Goal: Use online tool/utility: Utilize a website feature to perform a specific function

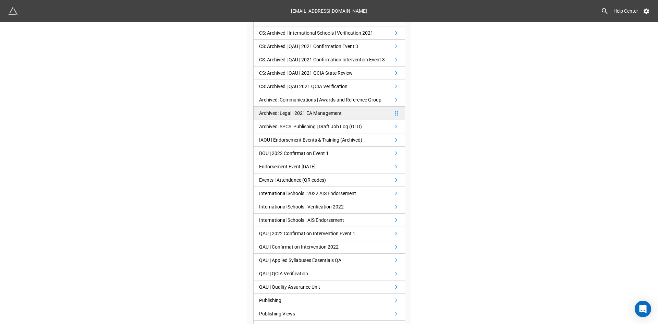
scroll to position [103, 0]
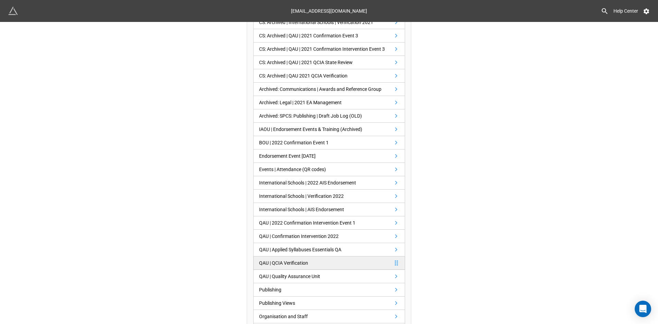
click at [293, 265] on div "QAU | QCIA Verification" at bounding box center [283, 263] width 49 height 8
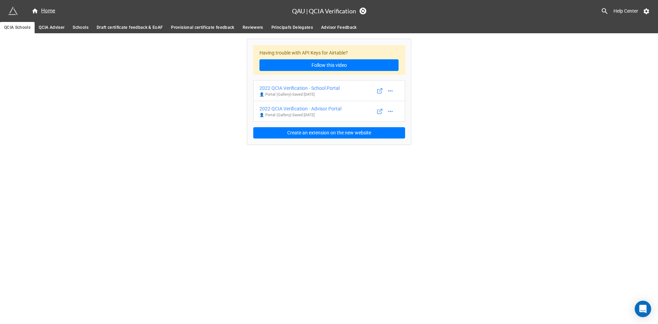
click at [193, 29] on span "Provisional certificate feedback" at bounding box center [202, 27] width 63 height 7
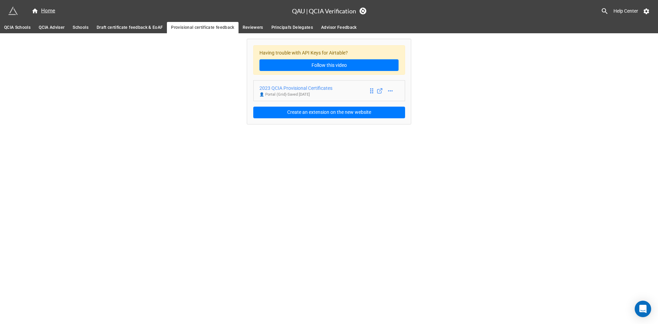
click at [315, 89] on div "2023 QCIA Provisional Certificates" at bounding box center [296, 88] width 73 height 8
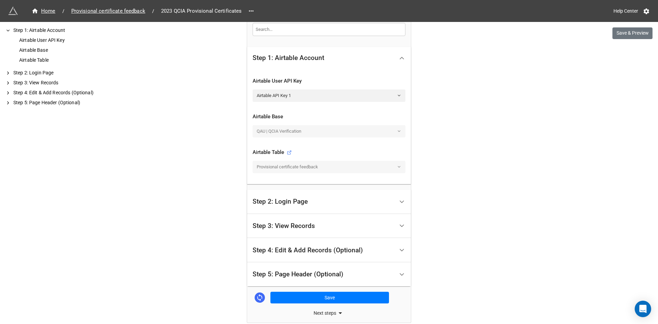
scroll to position [171, 0]
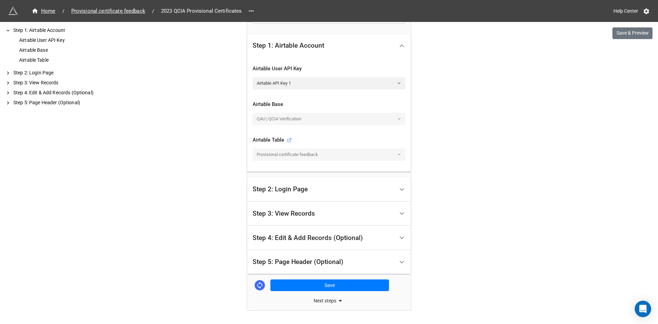
click at [298, 214] on div "Step 3: View Records" at bounding box center [284, 213] width 62 height 7
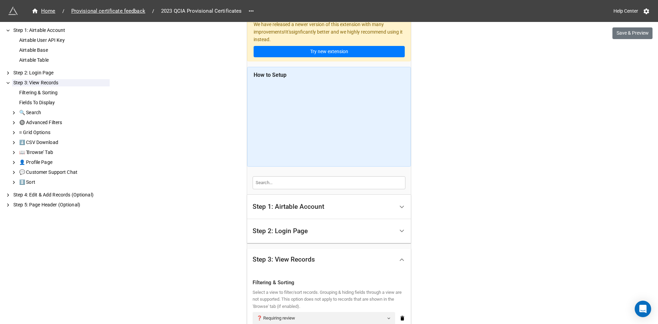
scroll to position [0, 0]
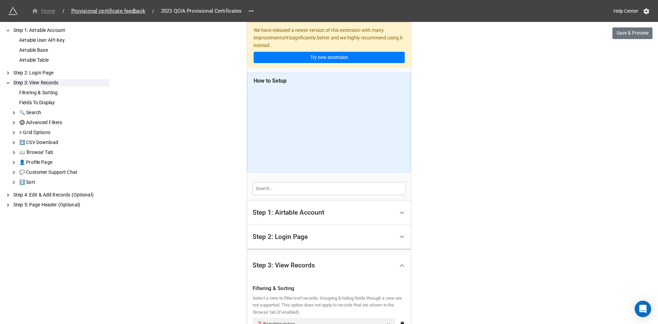
click at [51, 11] on div "Home" at bounding box center [44, 11] width 24 height 8
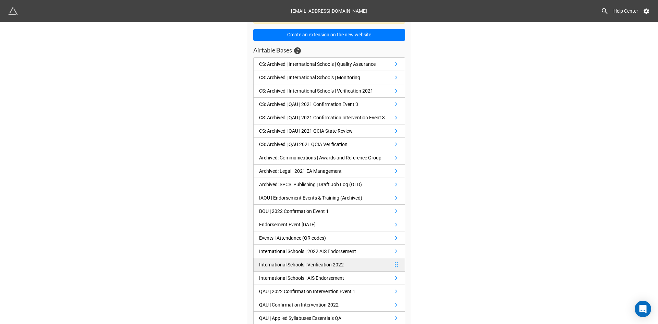
scroll to position [103, 0]
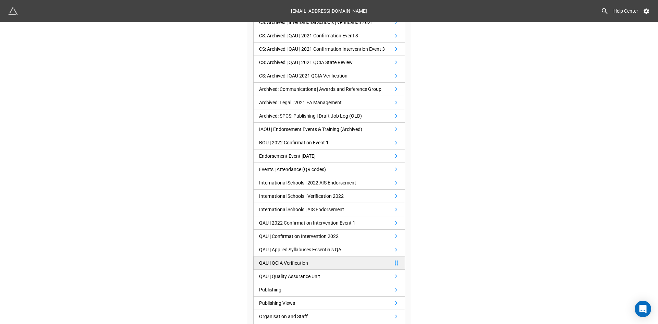
click at [345, 262] on link "QAU | QCIA Verification" at bounding box center [329, 262] width 152 height 13
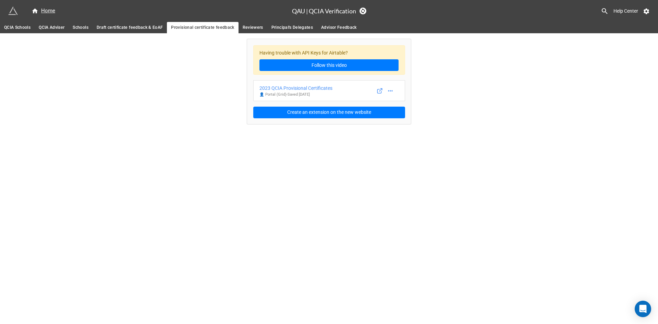
click at [53, 28] on span "QCIA Adviser" at bounding box center [52, 27] width 26 height 7
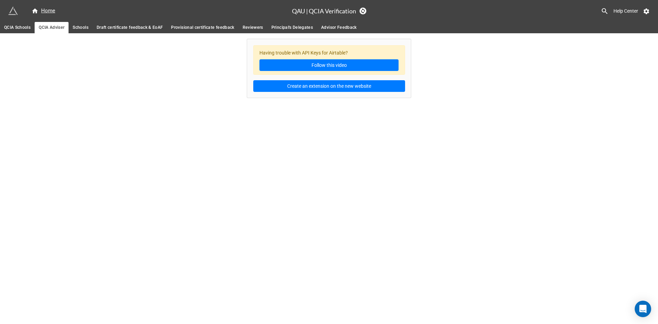
click at [15, 29] on span "QCIA Schools" at bounding box center [17, 27] width 26 height 7
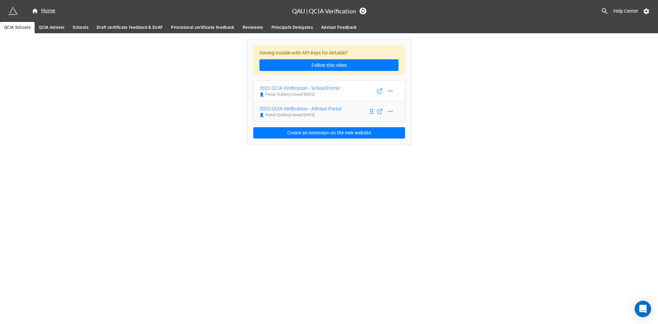
click at [332, 109] on div "2022 QCIA Verification - Advisor Portal" at bounding box center [301, 109] width 82 height 8
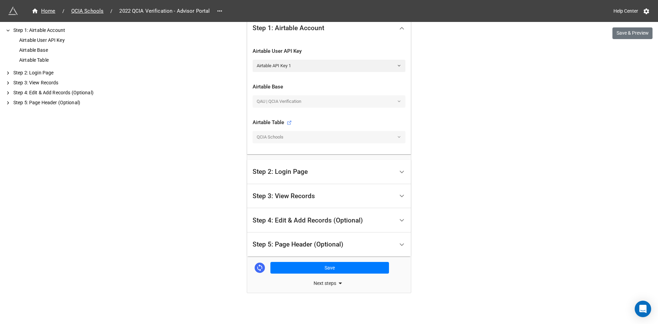
scroll to position [192, 0]
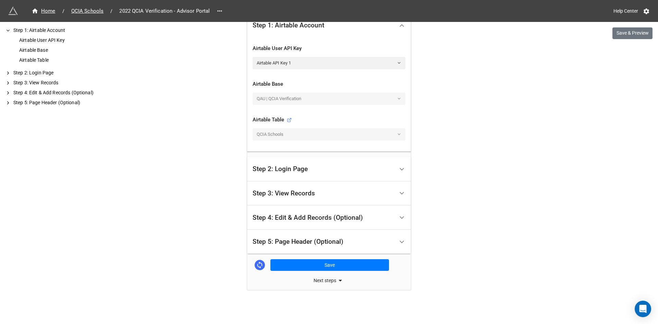
click at [315, 187] on div "Step 3: View Records" at bounding box center [324, 193] width 142 height 16
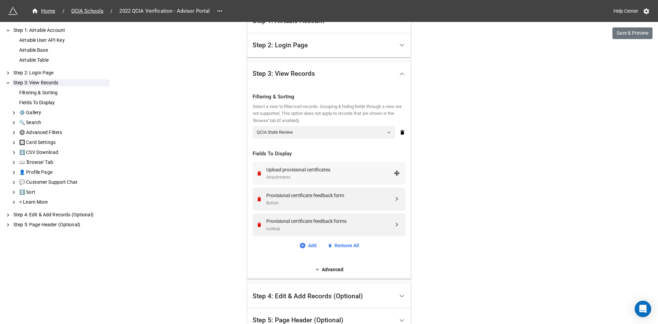
scroll to position [226, 0]
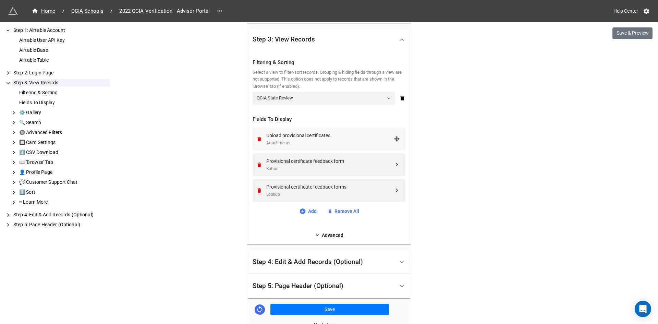
click at [315, 136] on div "Upload provisional certificates" at bounding box center [330, 136] width 128 height 8
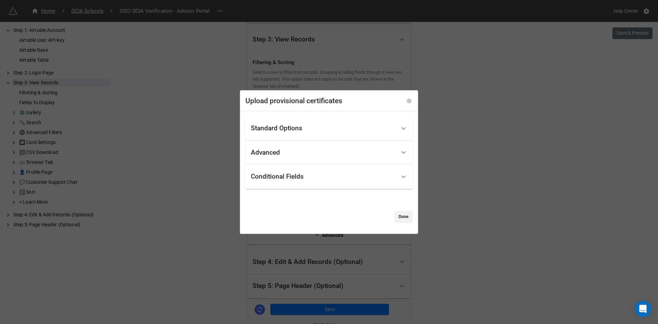
click at [299, 129] on div "Standard Options" at bounding box center [276, 128] width 51 height 7
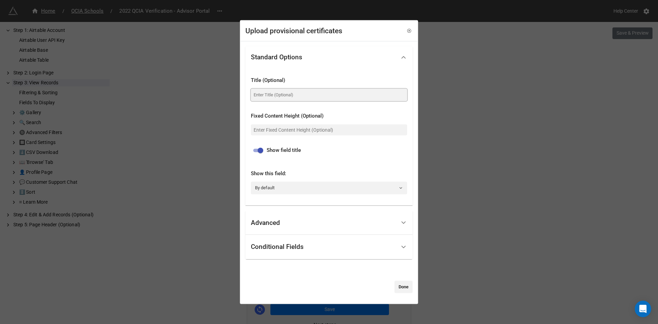
click at [283, 95] on input at bounding box center [329, 94] width 156 height 12
type input "Provisional certificates"
click at [282, 218] on div "Advanced" at bounding box center [323, 223] width 145 height 16
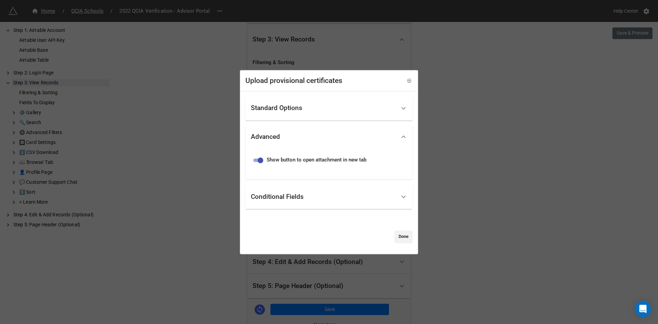
click at [291, 197] on div "Conditional Fields" at bounding box center [277, 196] width 53 height 7
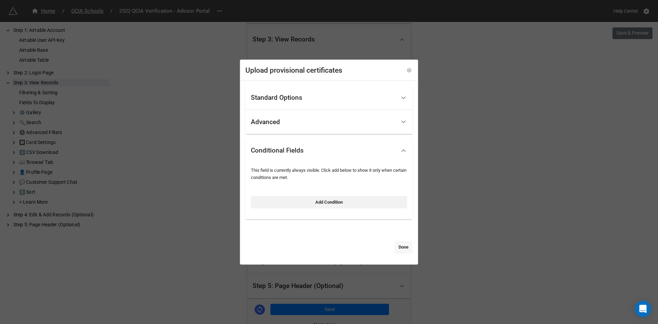
click at [398, 246] on link "Done" at bounding box center [404, 247] width 18 height 12
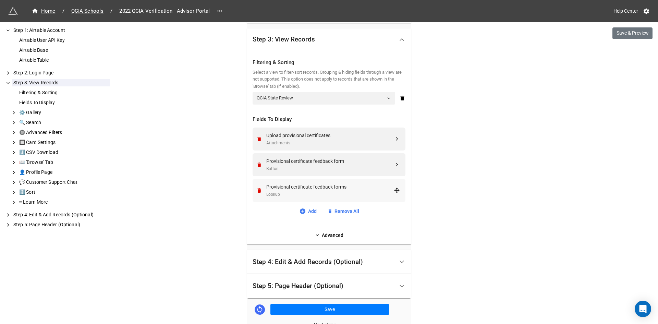
click at [322, 189] on div "Provisional certificate feedback forms" at bounding box center [330, 187] width 128 height 8
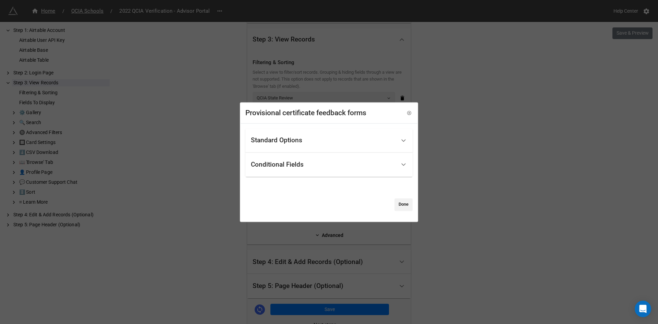
click at [288, 144] on div "Standard Options" at bounding box center [276, 140] width 51 height 7
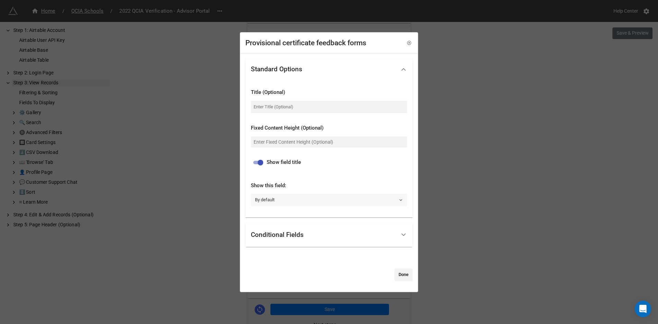
click at [286, 201] on link "By default" at bounding box center [329, 200] width 156 height 12
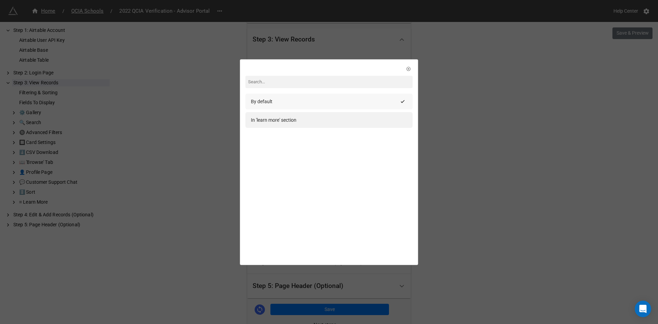
click at [277, 103] on div "By default" at bounding box center [324, 102] width 147 height 8
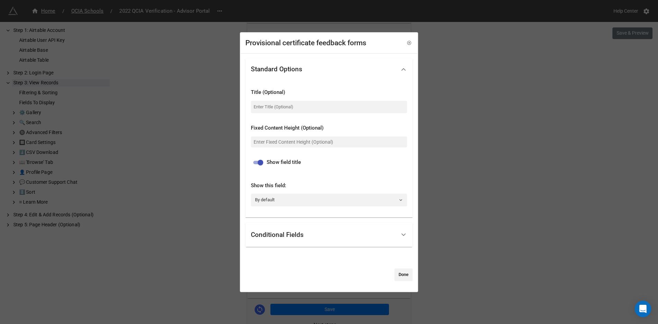
click at [297, 231] on div "Conditional Fields" at bounding box center [277, 234] width 53 height 7
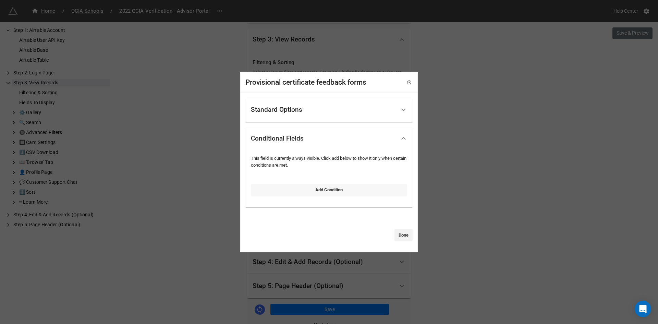
click at [309, 189] on link "Add Condition" at bounding box center [329, 190] width 156 height 12
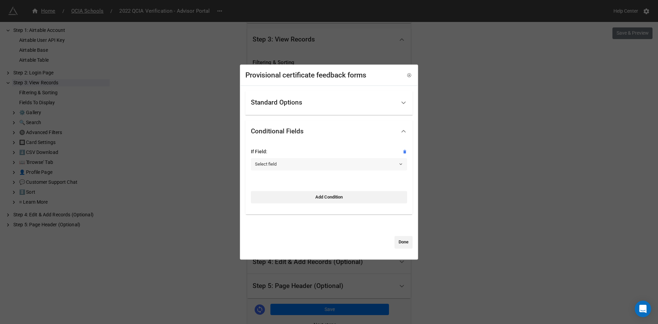
click at [284, 164] on link "Select field" at bounding box center [329, 164] width 156 height 12
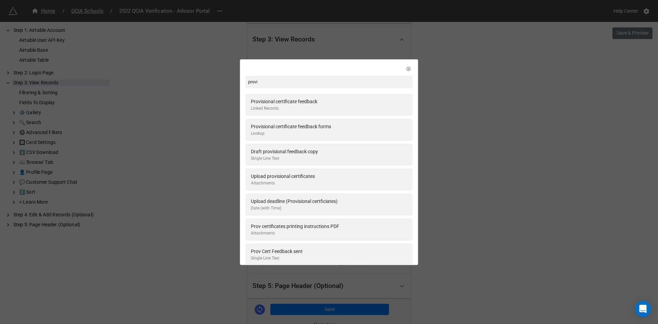
type input "provi"
click at [256, 49] on div "provi Provisional certificate feedback Linked Records Provisional certificate f…" at bounding box center [329, 162] width 658 height 324
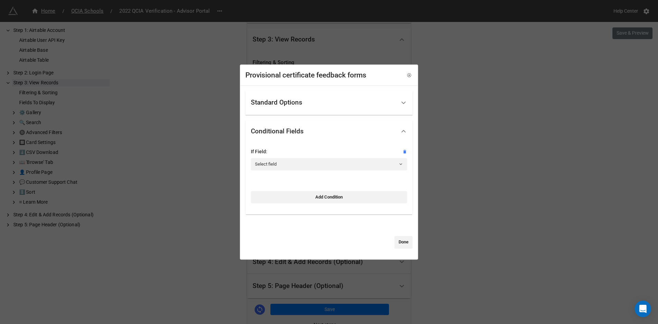
click at [305, 75] on div "Provisional certificate feedback forms" at bounding box center [305, 75] width 121 height 11
copy div "Provisional certificate feedback forms Standard Options Title (Optional) Fixed …"
click at [312, 197] on link "Add Condition" at bounding box center [329, 197] width 156 height 12
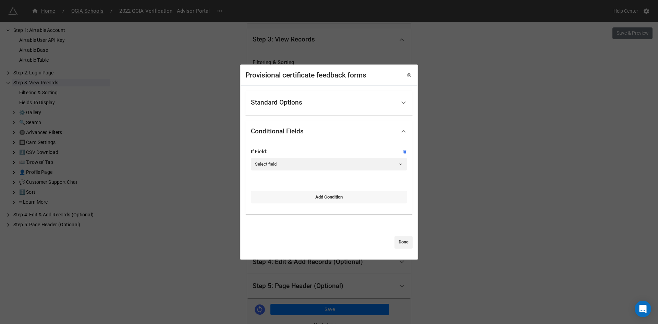
select select "all-are-met"
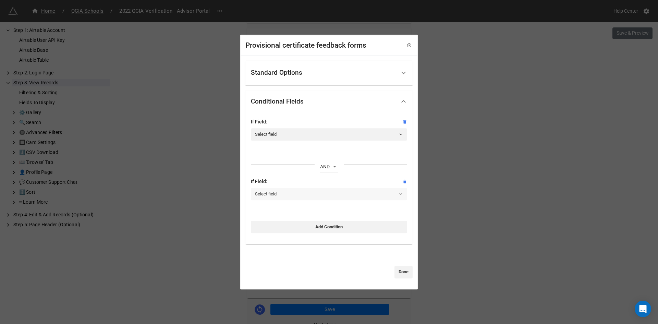
click at [292, 193] on link "Select field" at bounding box center [329, 194] width 156 height 12
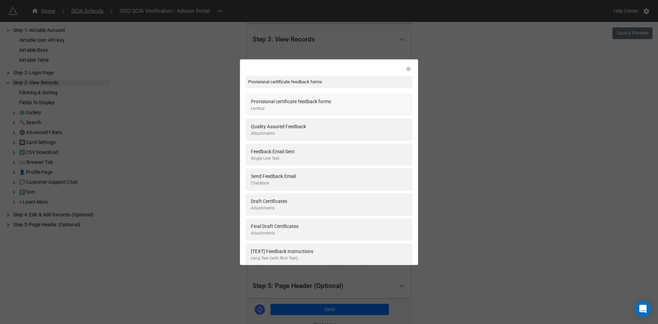
type input "Provisional certificate feedback forms"
click at [292, 101] on div "Provisional certificate feedback forms" at bounding box center [291, 102] width 80 height 8
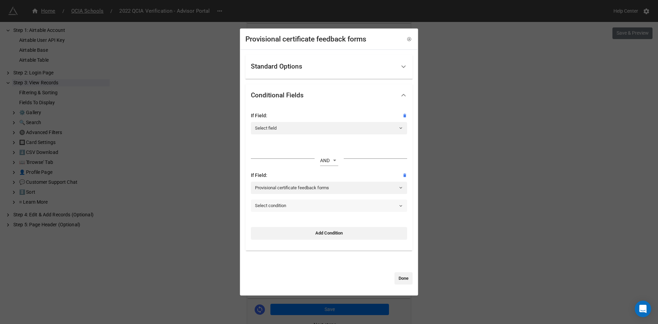
click at [301, 201] on link "Select condition" at bounding box center [329, 206] width 156 height 12
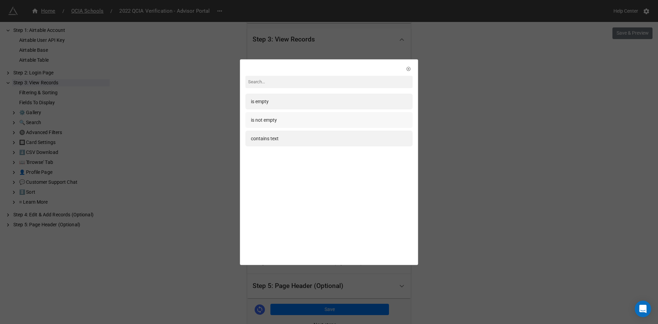
click at [282, 123] on div "is not empty" at bounding box center [329, 120] width 156 height 8
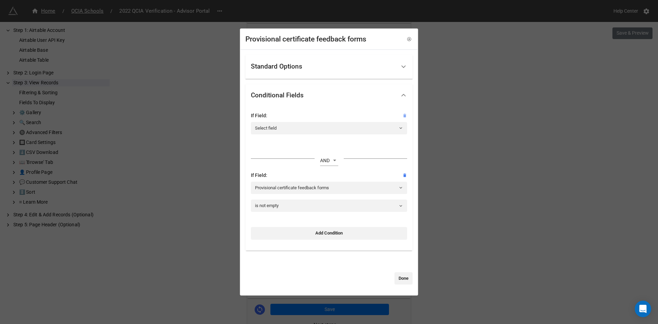
click at [404, 115] on icon at bounding box center [405, 115] width 3 height 4
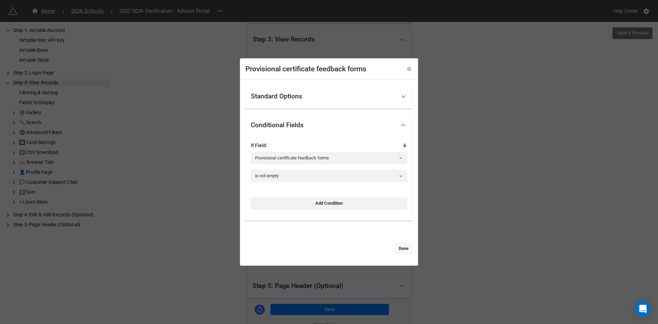
click at [396, 249] on link "Done" at bounding box center [404, 248] width 18 height 12
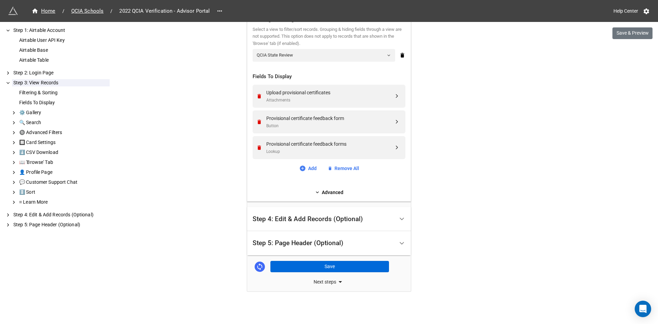
scroll to position [270, 0]
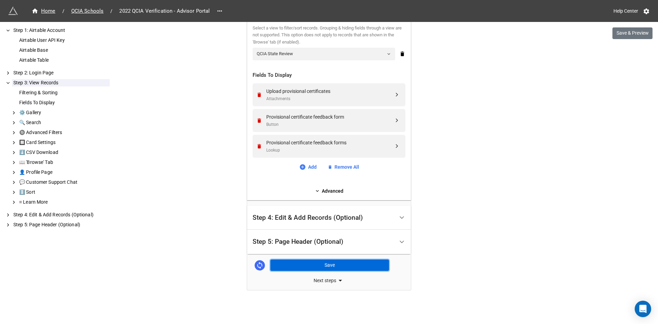
click at [316, 266] on button "Save" at bounding box center [329, 266] width 119 height 12
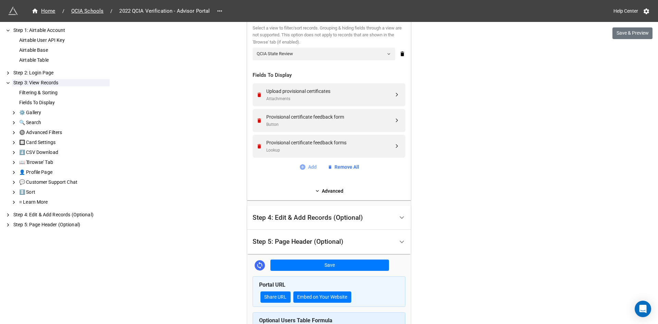
click at [301, 166] on icon at bounding box center [302, 166] width 5 height 5
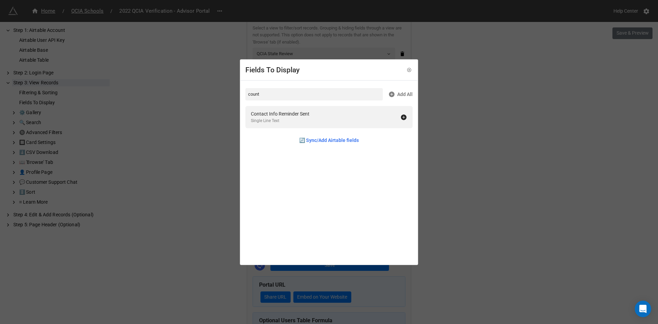
type input "count"
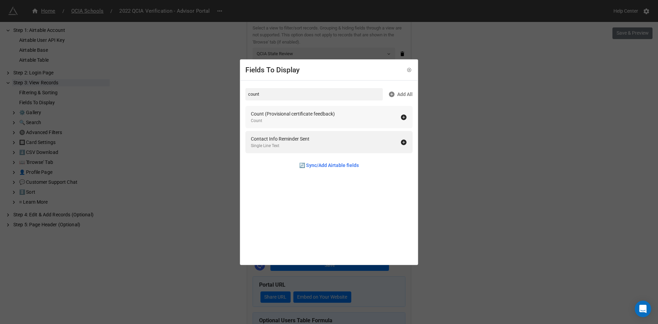
click at [307, 115] on div "Count (Provisional certificate feedback)" at bounding box center [293, 114] width 84 height 8
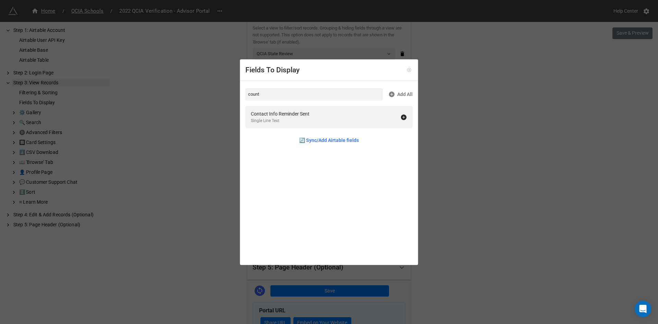
click at [407, 69] on icon at bounding box center [409, 70] width 5 height 5
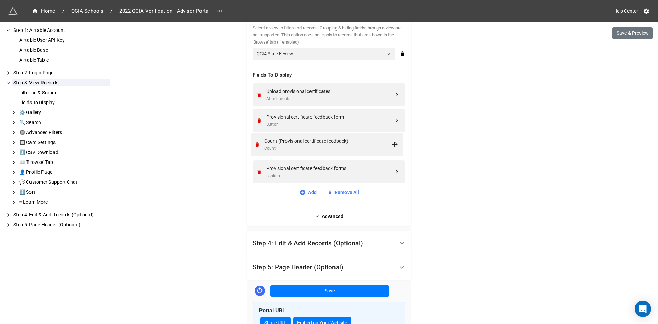
drag, startPoint x: 396, startPoint y: 171, endPoint x: 395, endPoint y: 143, distance: 28.1
click at [304, 143] on div "Count (Provisional certificate feedback)" at bounding box center [330, 143] width 128 height 8
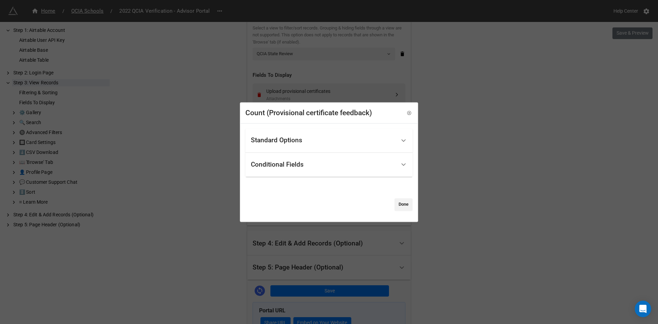
click at [294, 141] on div "Standard Options" at bounding box center [276, 140] width 51 height 7
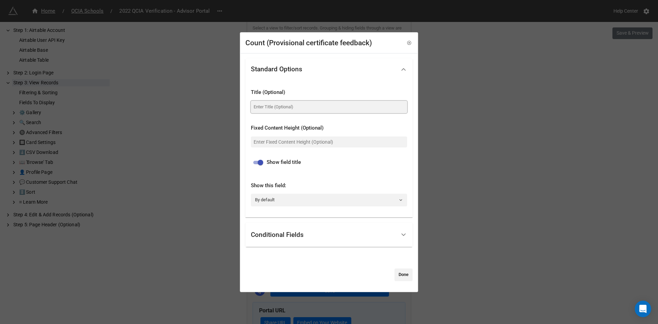
click at [285, 107] on input at bounding box center [329, 107] width 156 height 12
paste input "Number of feedback forms"
type input "Number of feedback forms"
click at [396, 272] on link "Done" at bounding box center [404, 274] width 18 height 12
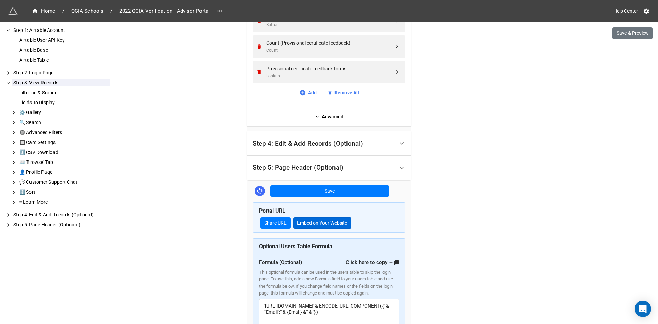
scroll to position [373, 0]
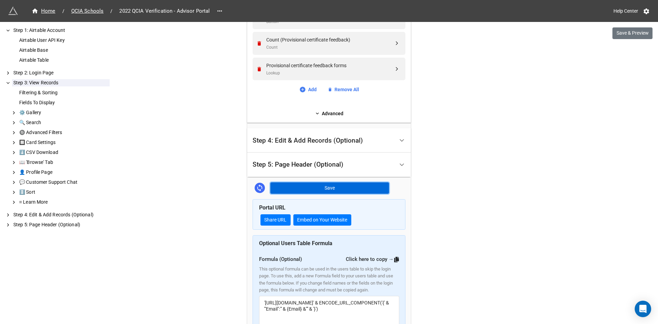
click at [319, 189] on button "Save" at bounding box center [329, 188] width 119 height 12
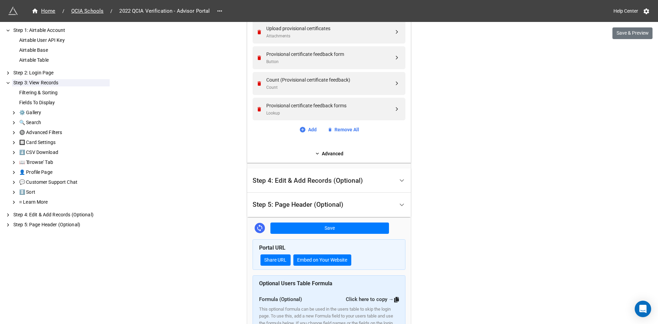
scroll to position [304, 0]
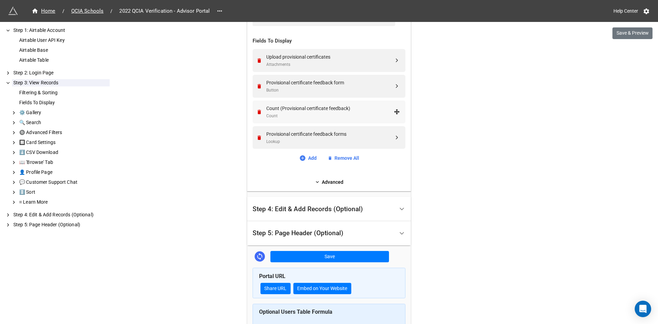
click at [311, 112] on div "Count (Provisional certificate feedback)" at bounding box center [330, 109] width 128 height 8
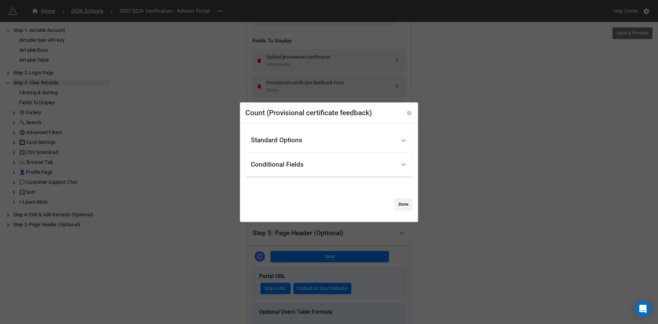
click at [288, 144] on div "Standard Options" at bounding box center [276, 140] width 51 height 7
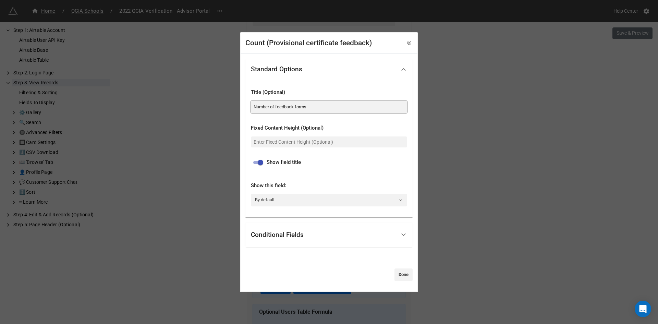
click at [310, 108] on input "Number of feedback forms" at bounding box center [329, 107] width 156 height 12
type input "Number of feedback forms completed"
click at [407, 273] on link "Done" at bounding box center [404, 274] width 18 height 12
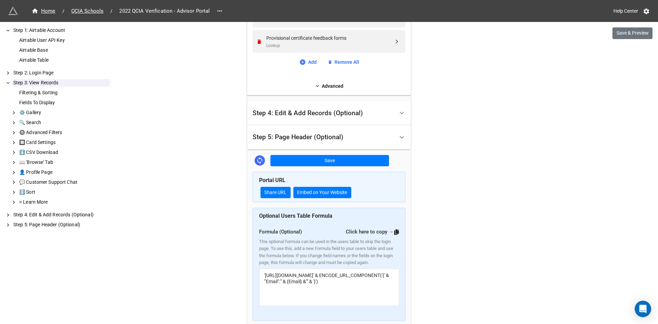
scroll to position [407, 0]
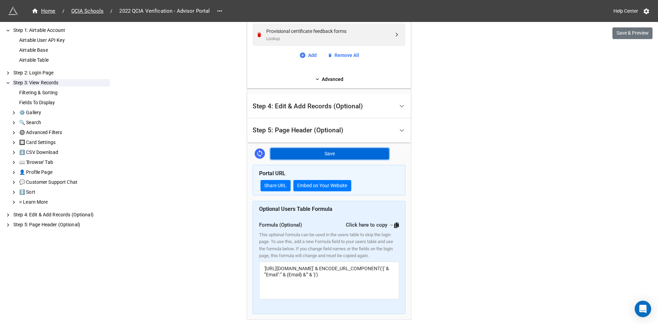
click at [311, 155] on button "Save" at bounding box center [329, 154] width 119 height 12
